Goal: Check status: Check status

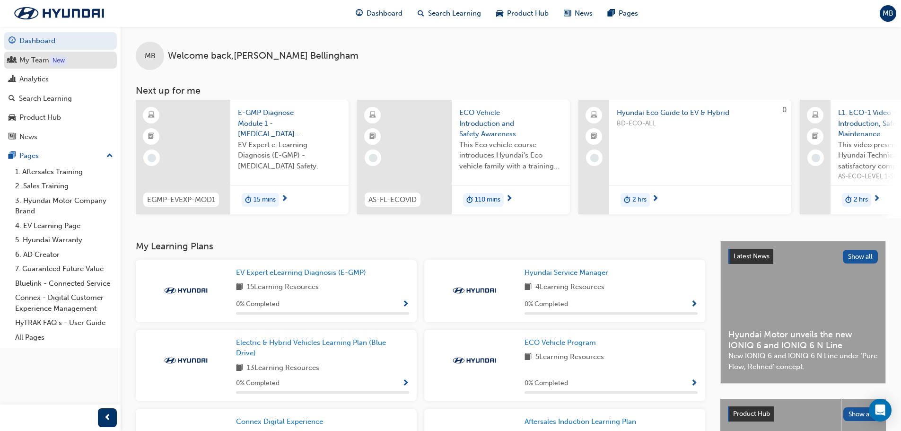
click at [27, 64] on div "My Team" at bounding box center [34, 60] width 30 height 11
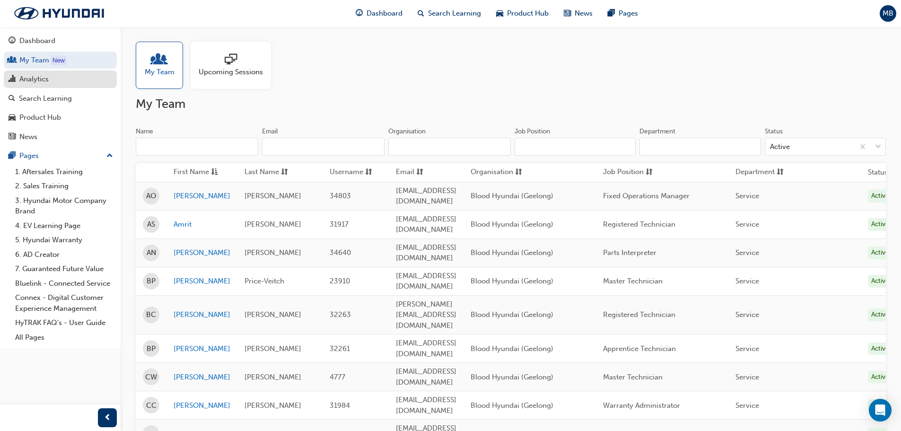
click at [25, 72] on link "Analytics" at bounding box center [60, 80] width 113 height 18
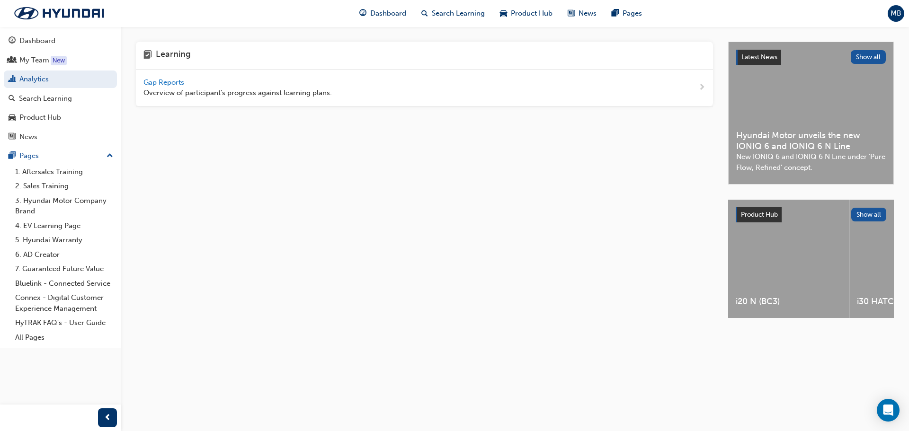
click at [173, 81] on span "Gap Reports" at bounding box center [164, 82] width 43 height 9
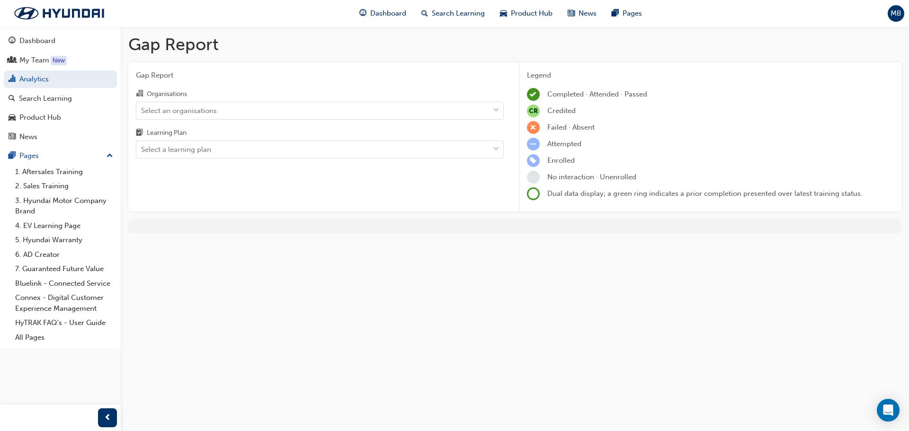
click at [258, 159] on div "Gap Report Organisations Select an organisations Learning Plan Select a learnin…" at bounding box center [319, 137] width 383 height 150
click at [258, 144] on div "Select a learning plan" at bounding box center [312, 149] width 353 height 17
click at [142, 145] on input "Learning Plan Select a learning plan" at bounding box center [141, 149] width 1 height 8
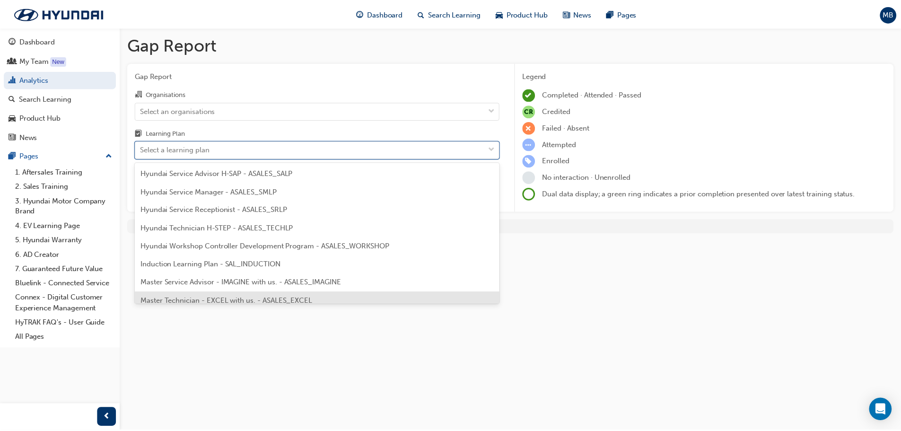
scroll to position [285, 0]
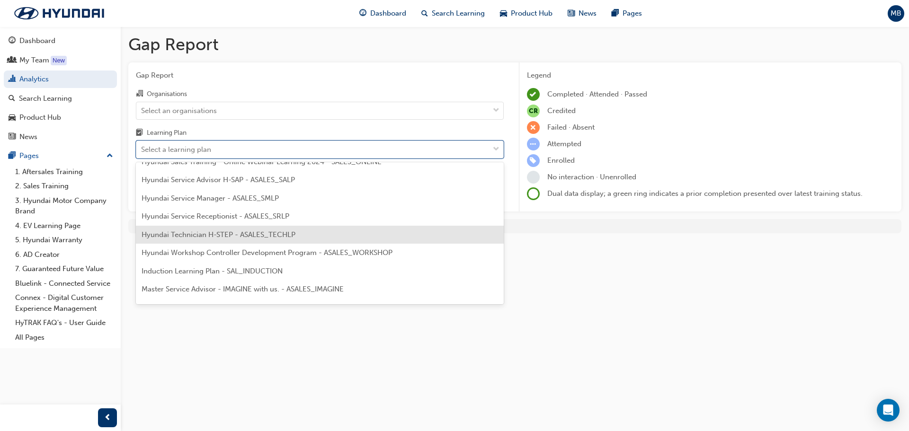
click at [192, 236] on span "Hyundai Technician H-STEP - ASALES_TECHLP" at bounding box center [218, 234] width 154 height 9
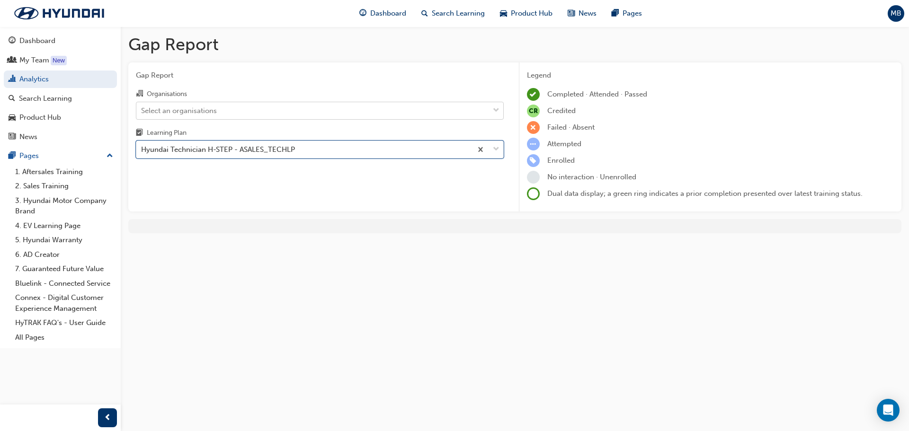
click at [249, 114] on div "Select an organisations" at bounding box center [312, 110] width 353 height 17
click at [142, 114] on input "Organisations Select an organisations" at bounding box center [141, 110] width 1 height 8
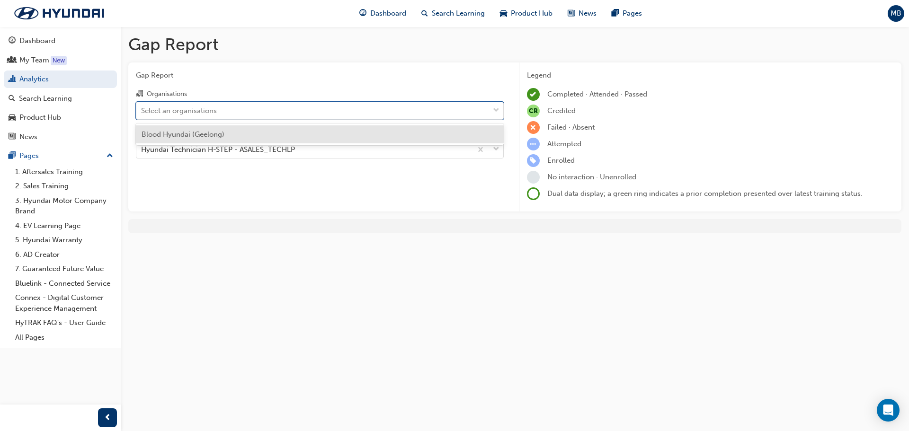
click at [211, 136] on span "Blood Hyundai (Geelong)" at bounding box center [182, 134] width 83 height 9
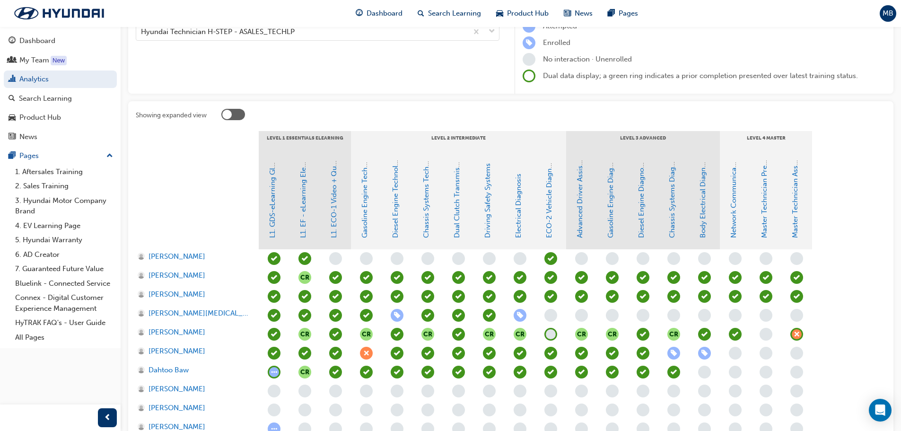
scroll to position [142, 0]
